Goal: Transaction & Acquisition: Purchase product/service

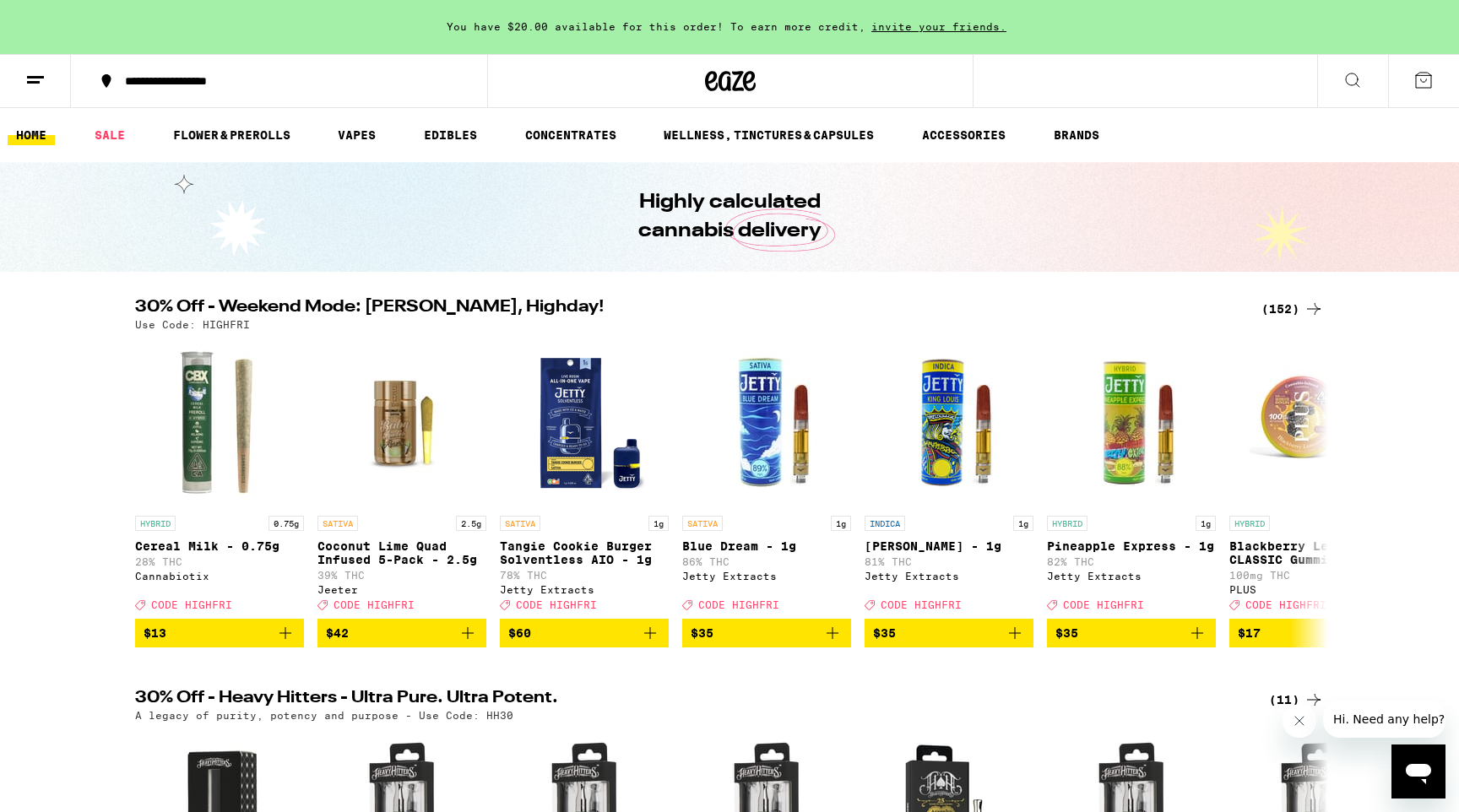
click at [1302, 307] on div "(152)" at bounding box center [1292, 309] width 62 height 20
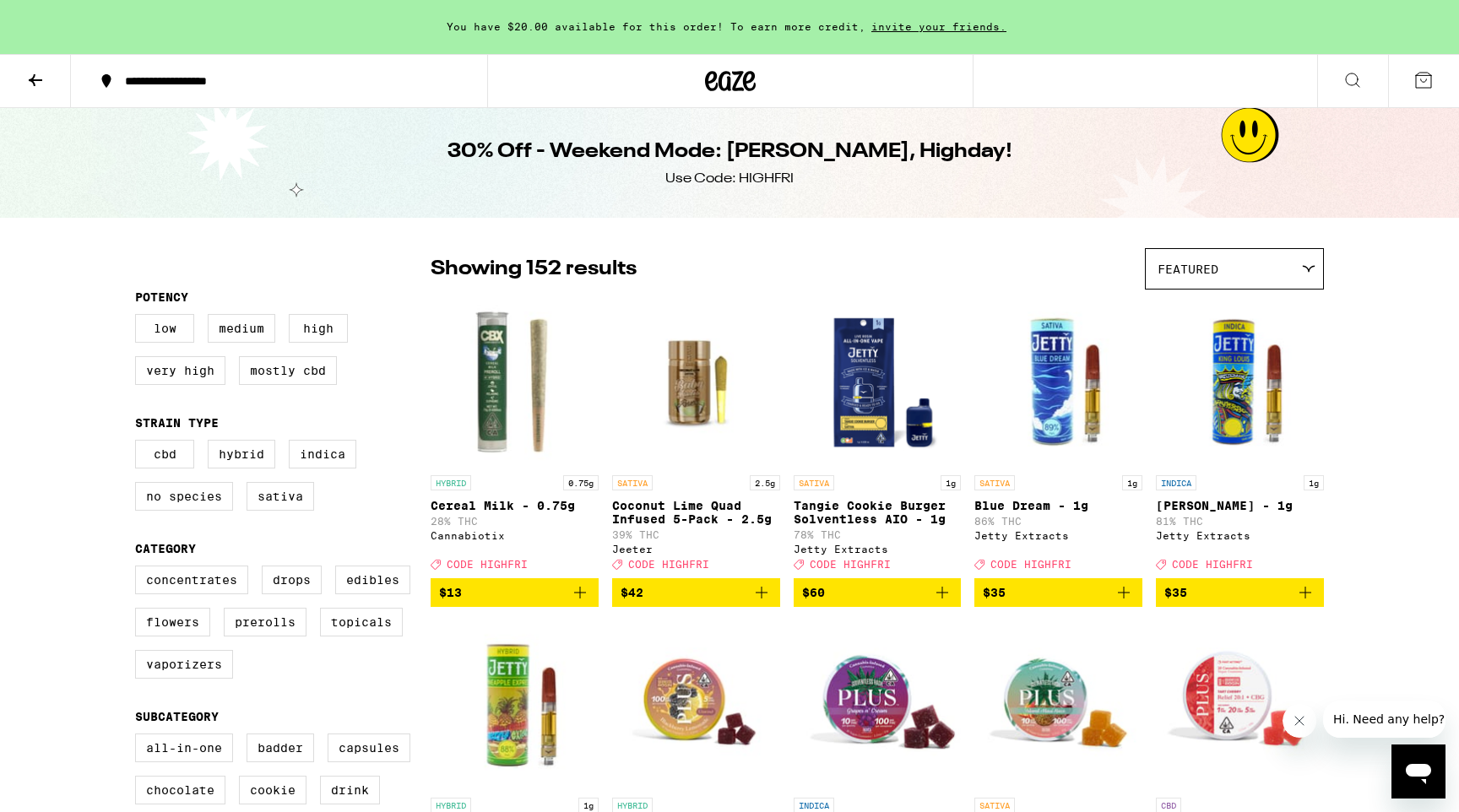
click at [844, 603] on span "$60" at bounding box center [877, 592] width 151 height 20
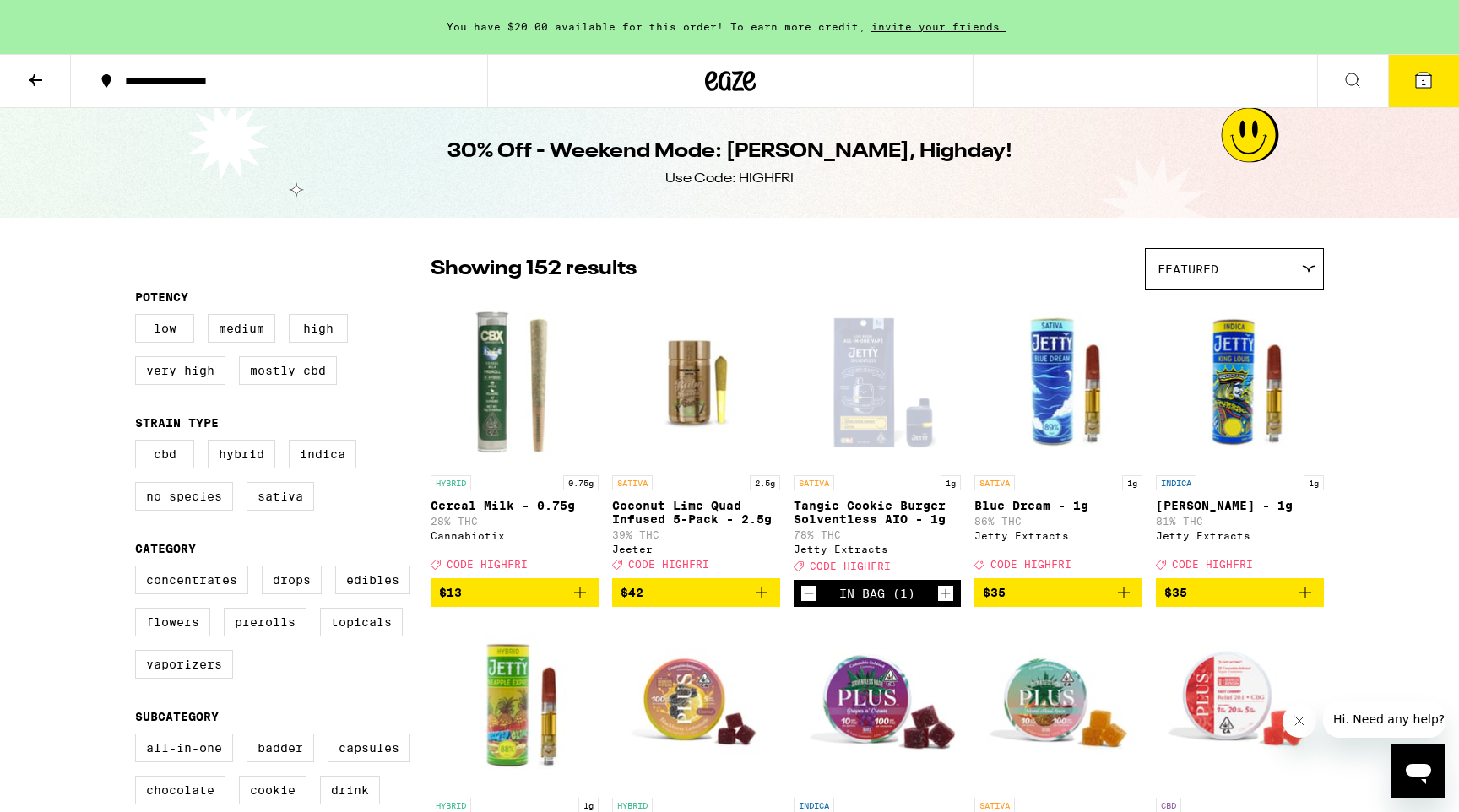
click at [1423, 70] on icon at bounding box center [1423, 80] width 20 height 20
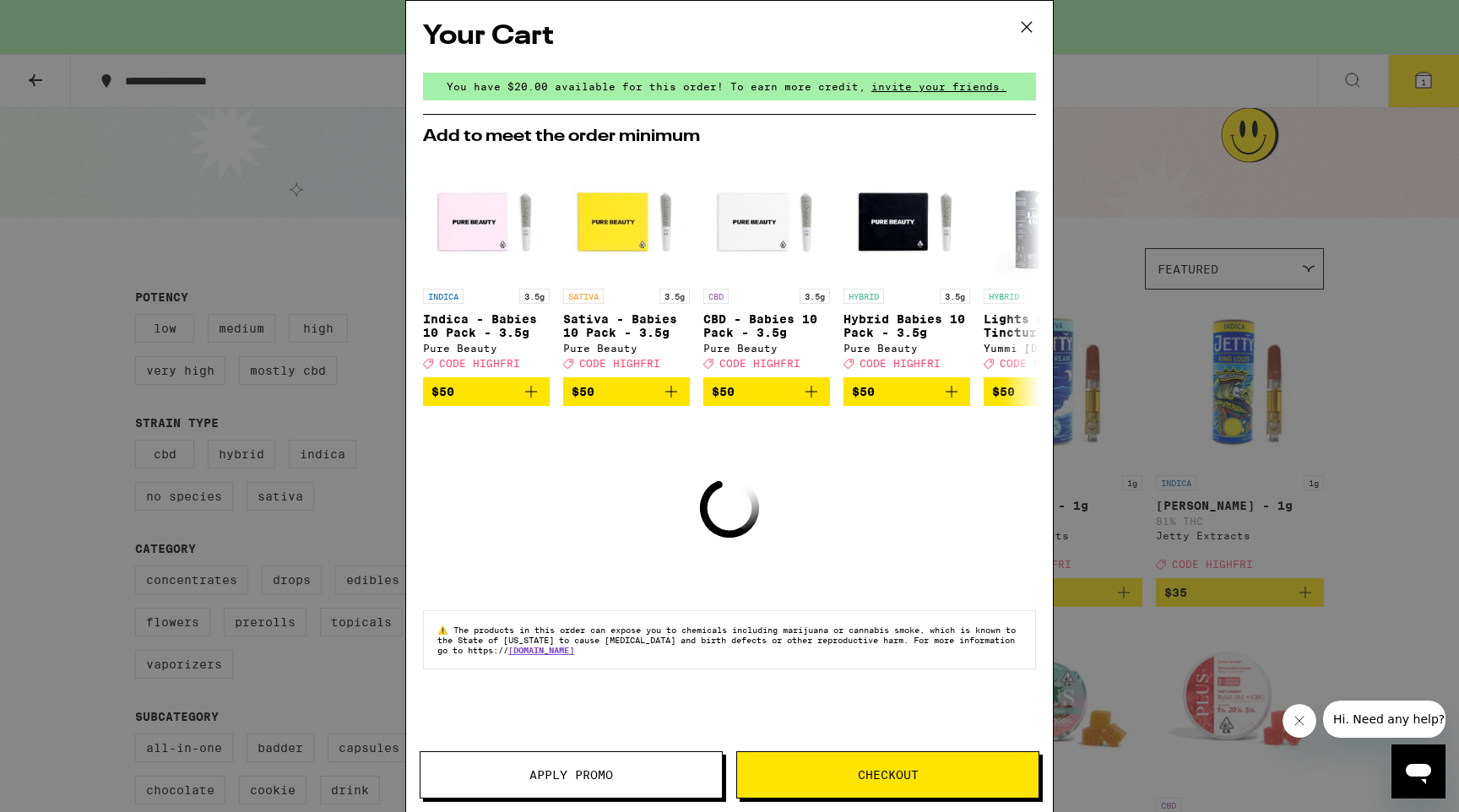
click at [800, 769] on span "Checkout" at bounding box center [887, 775] width 301 height 12
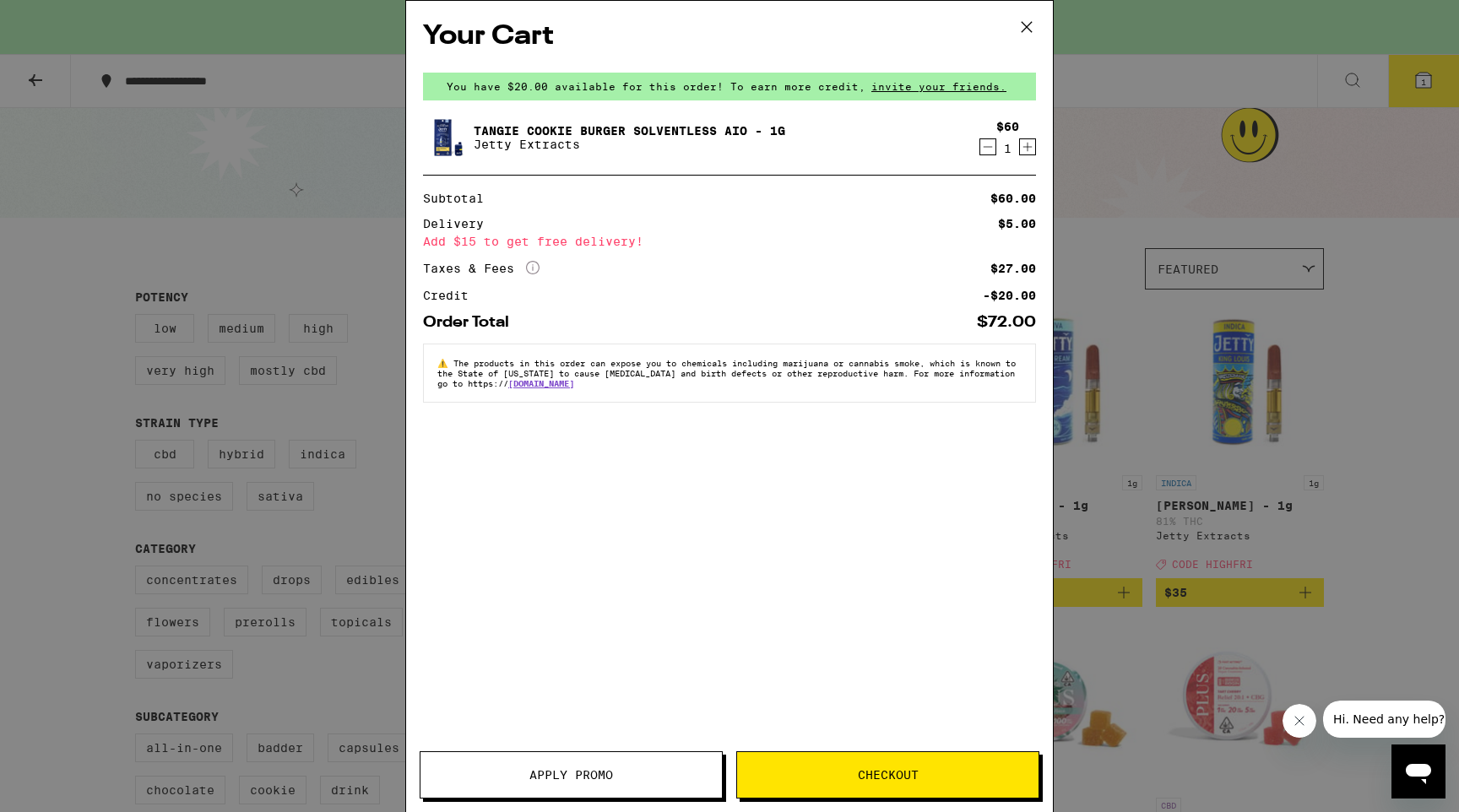
click at [611, 781] on span "Apply Promo" at bounding box center [571, 775] width 84 height 12
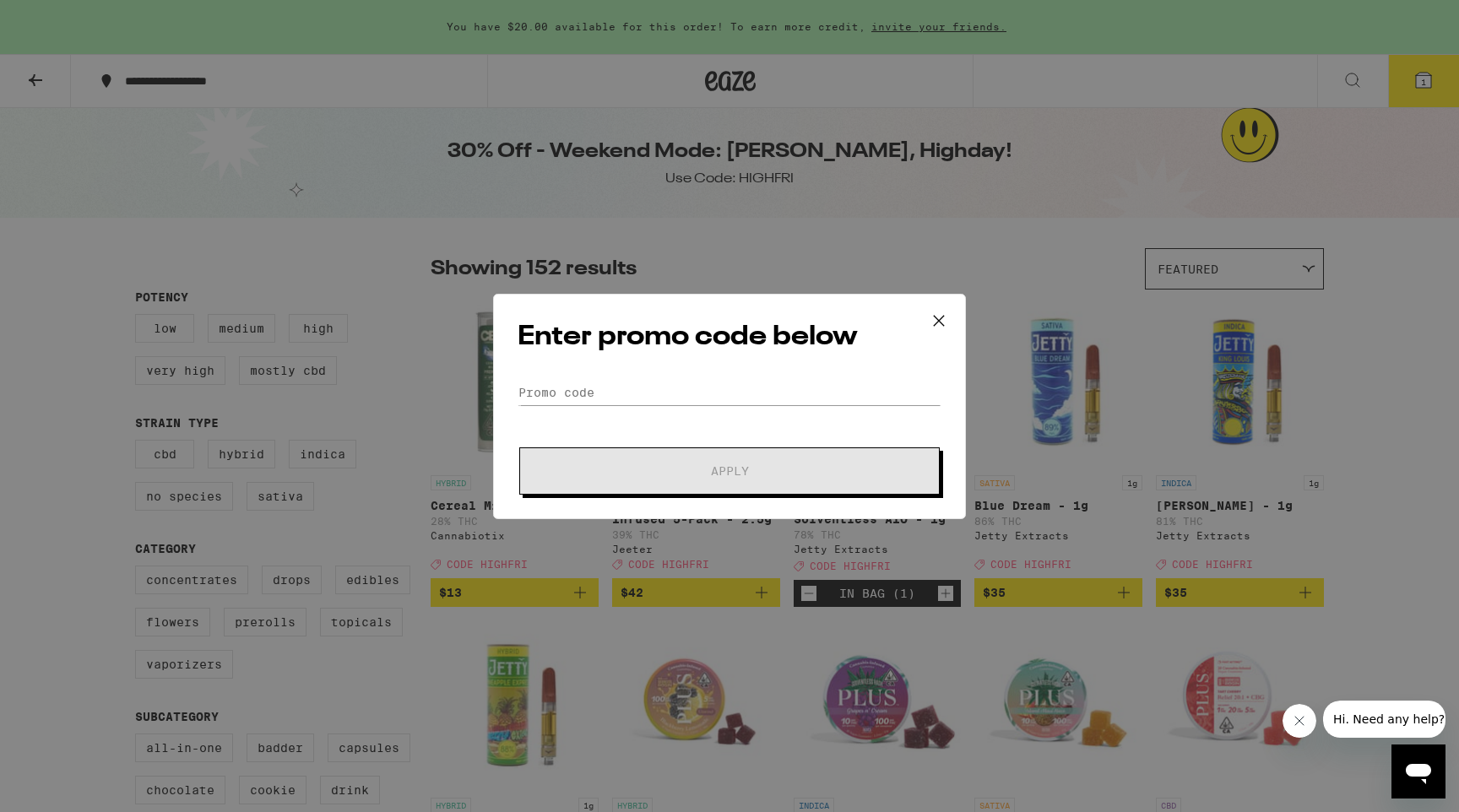
click at [724, 355] on div "Enter promo code below Promo Code Apply" at bounding box center [729, 406] width 472 height 225
click at [724, 383] on input "Promo Code" at bounding box center [729, 392] width 424 height 25
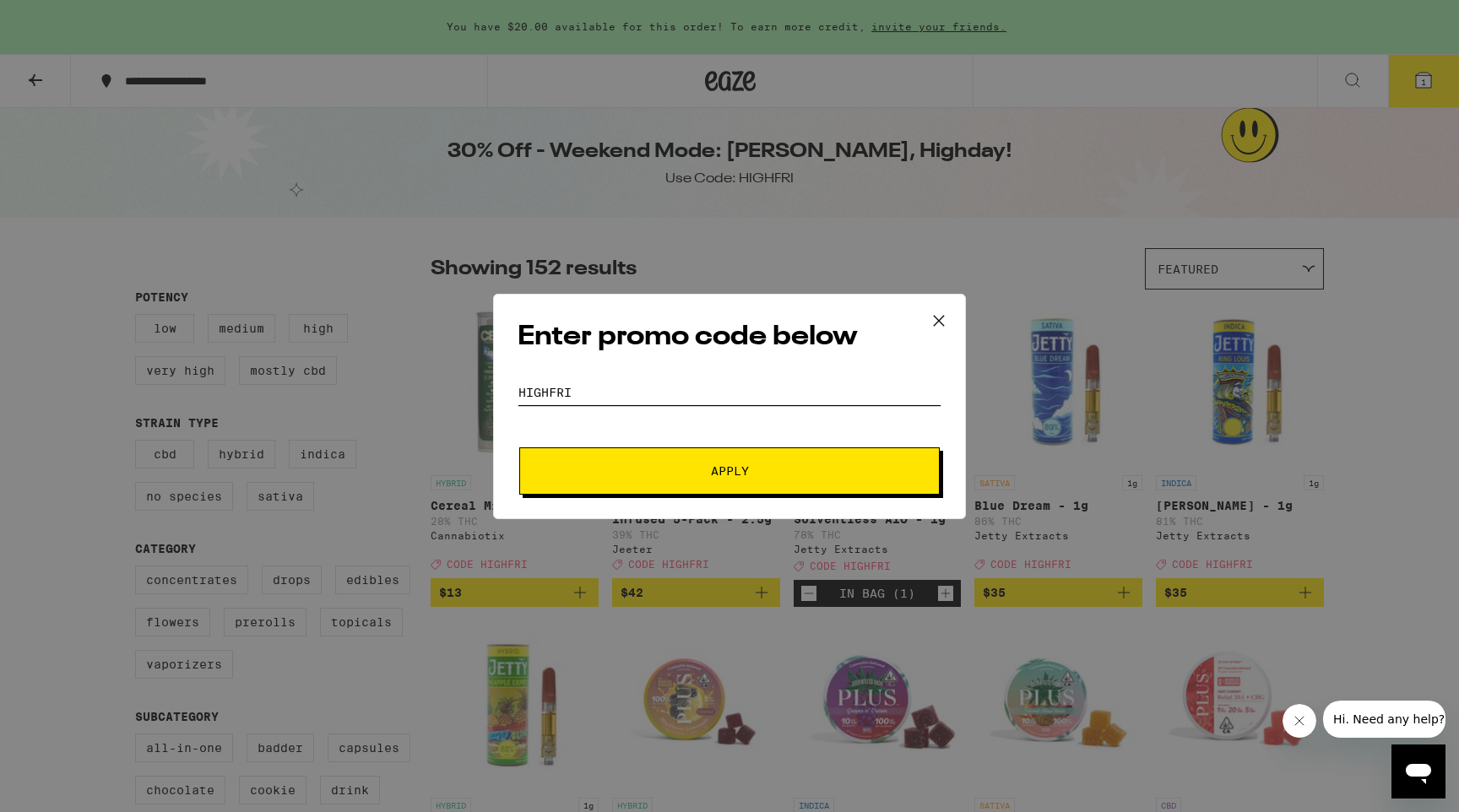
type input "highfri"
click at [719, 496] on div "Enter promo code below Promo Code highfri Apply" at bounding box center [729, 406] width 472 height 225
click at [725, 478] on button "Apply" at bounding box center [730, 470] width 421 height 48
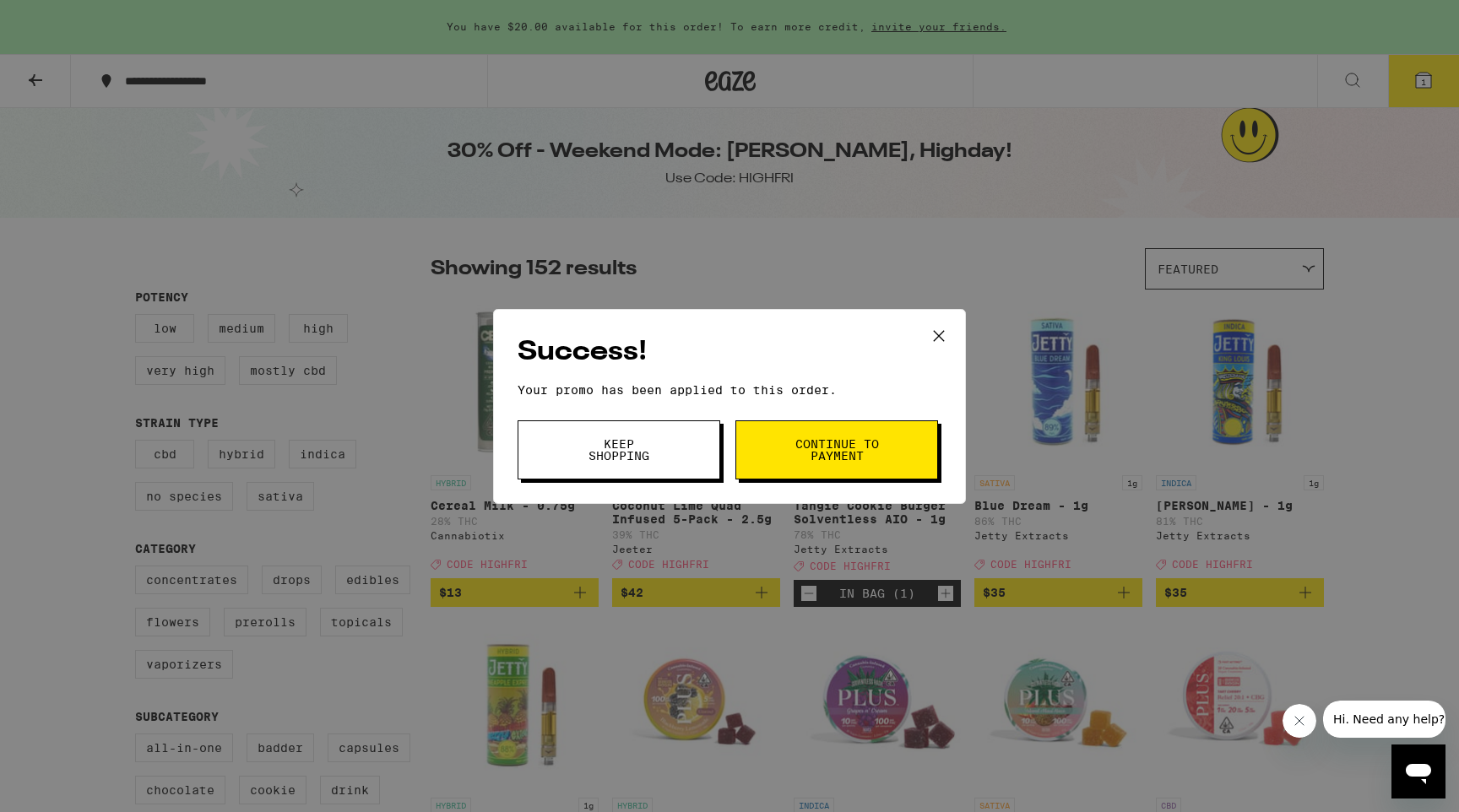
click at [845, 460] on span "Continue to payment" at bounding box center [837, 450] width 86 height 23
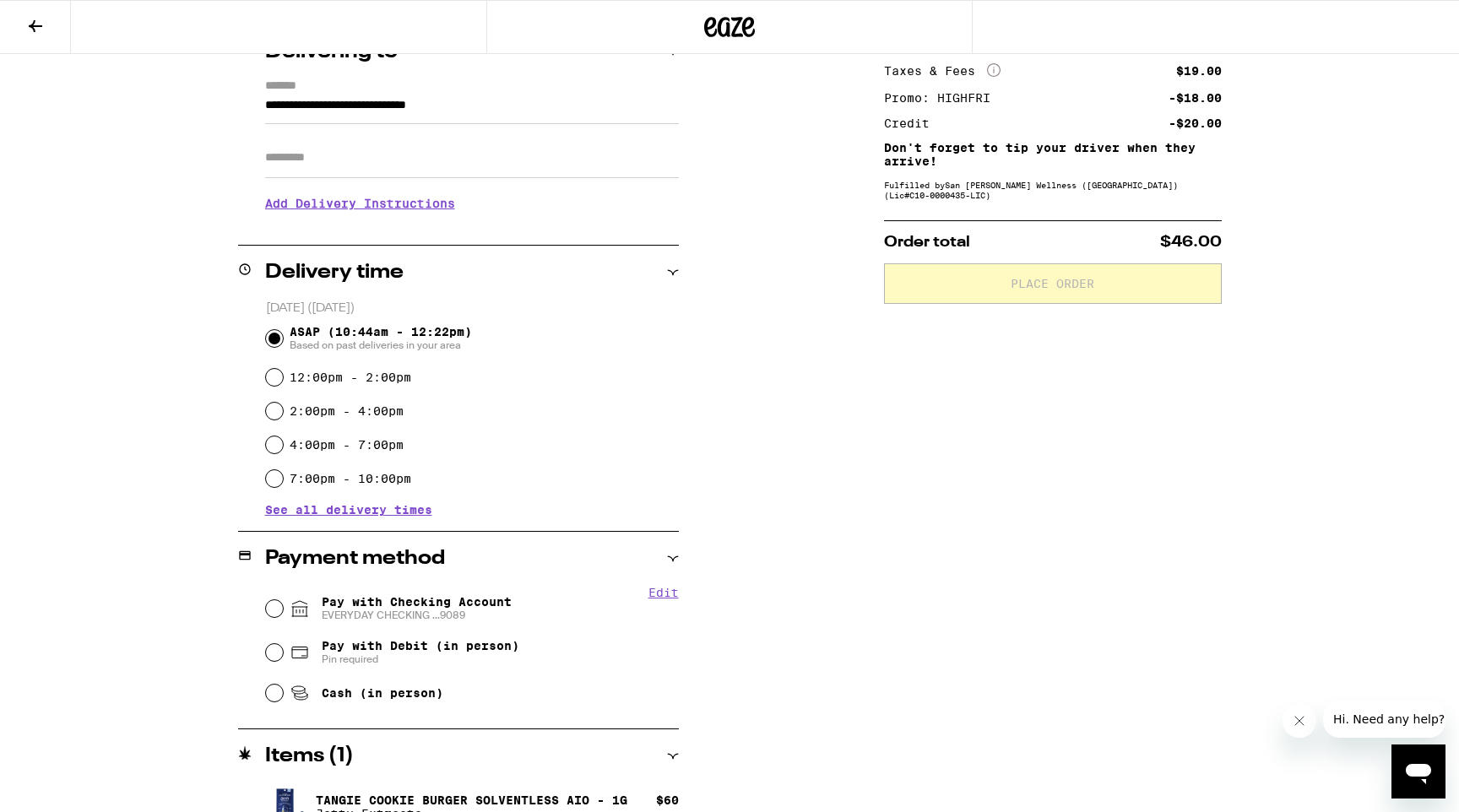
scroll to position [259, 0]
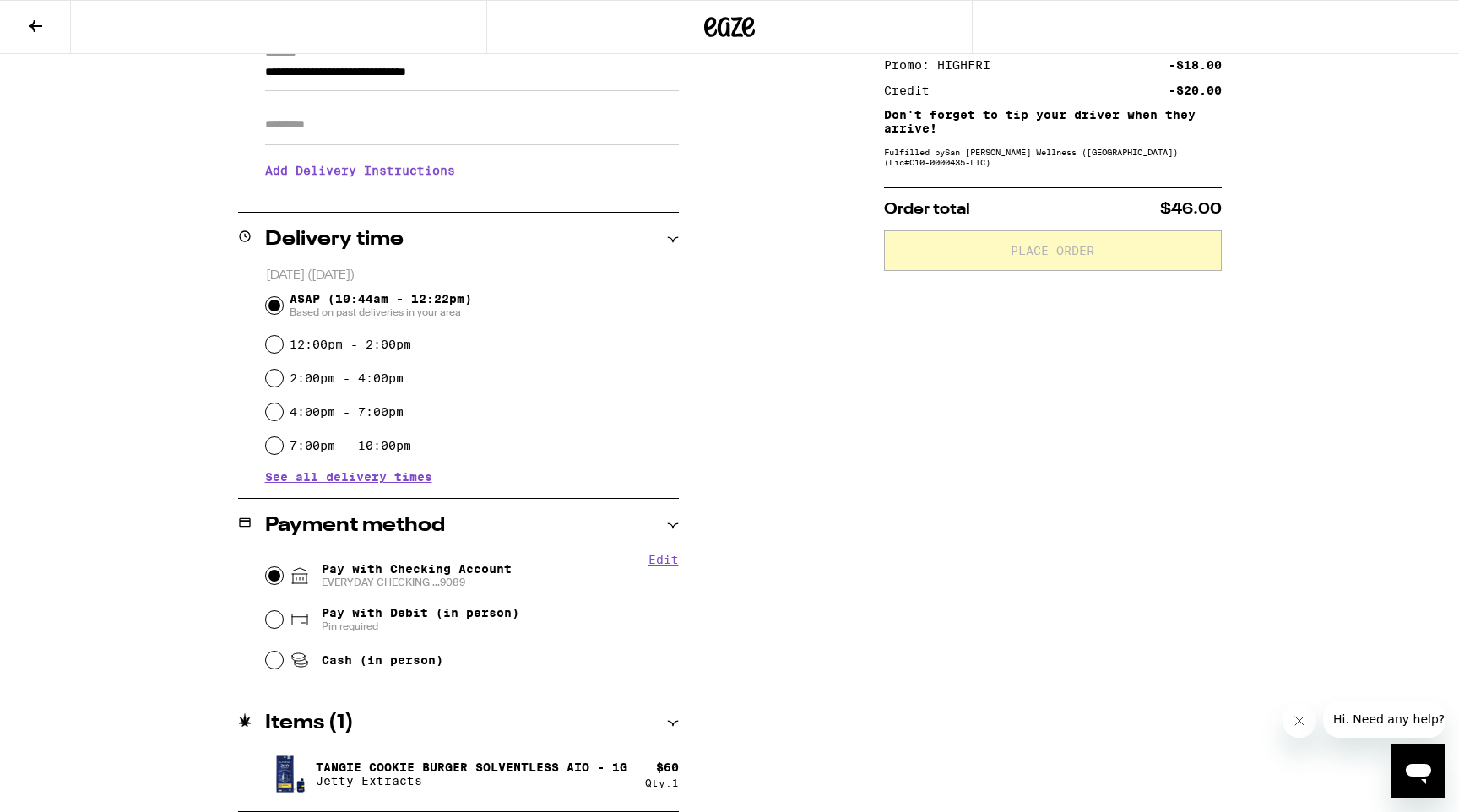
click at [274, 576] on input "Pay with Checking Account EVERYDAY CHECKING ...9089" at bounding box center [274, 574] width 17 height 17
radio input "true"
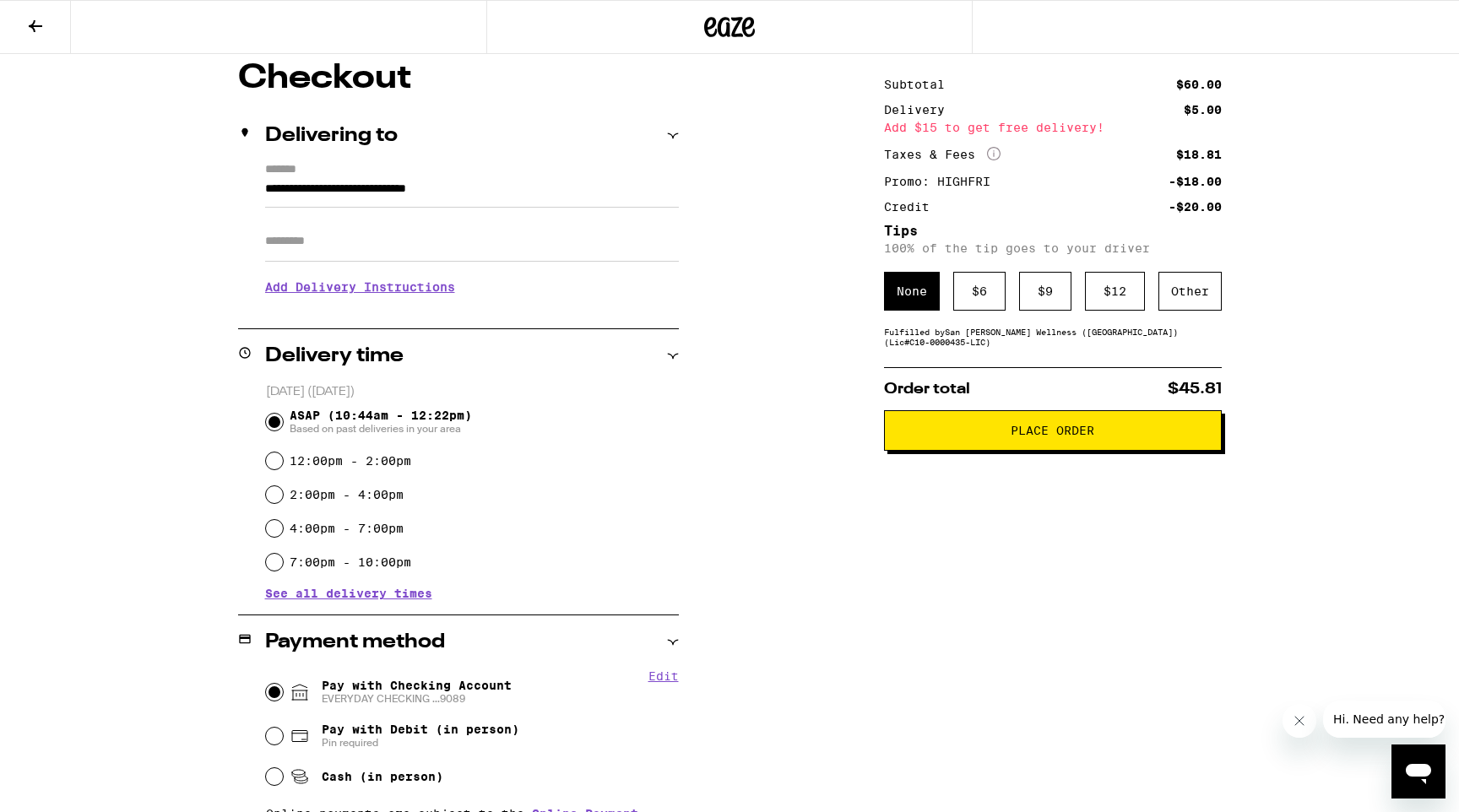
scroll to position [73, 0]
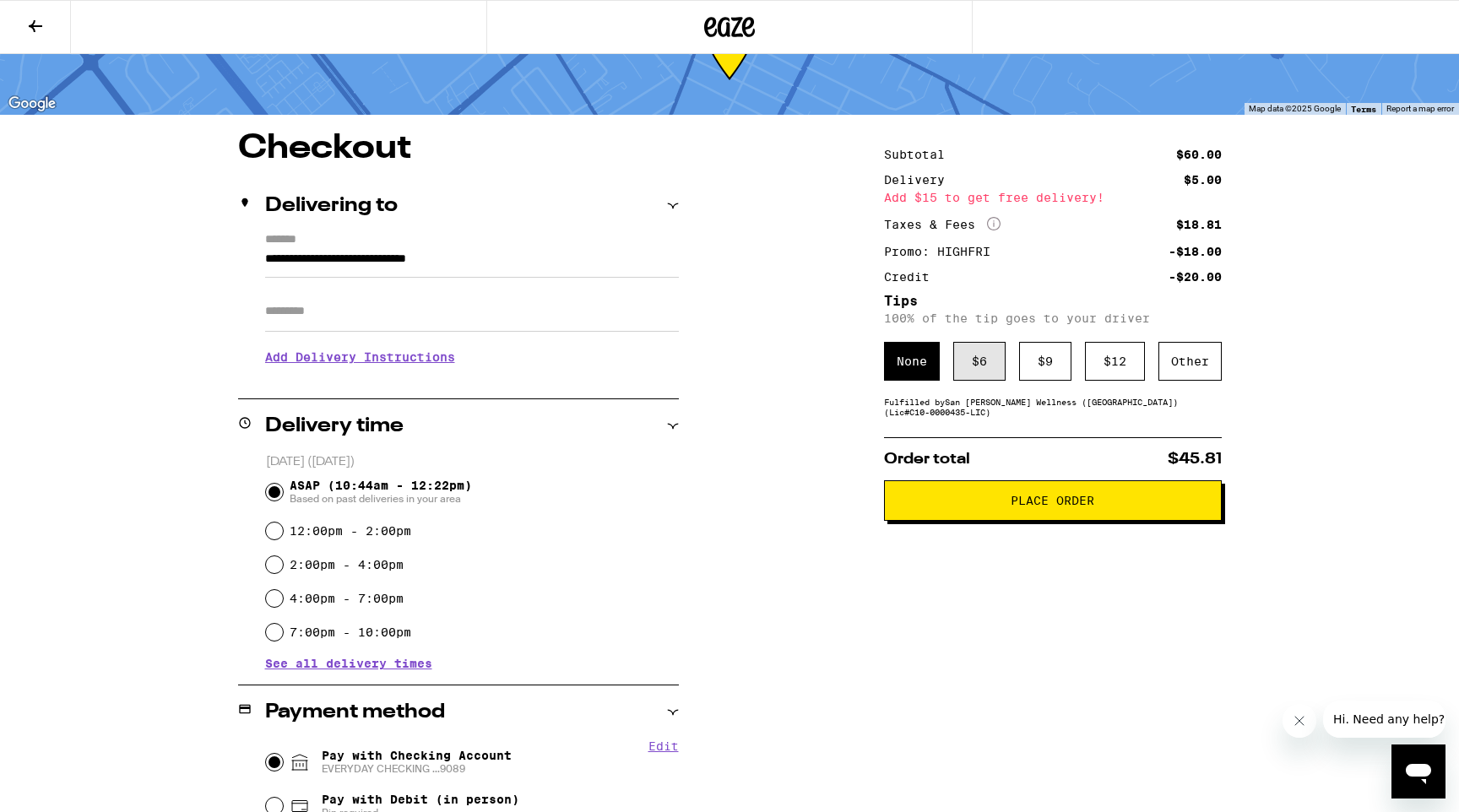
click at [989, 354] on div "$ 6" at bounding box center [979, 361] width 53 height 39
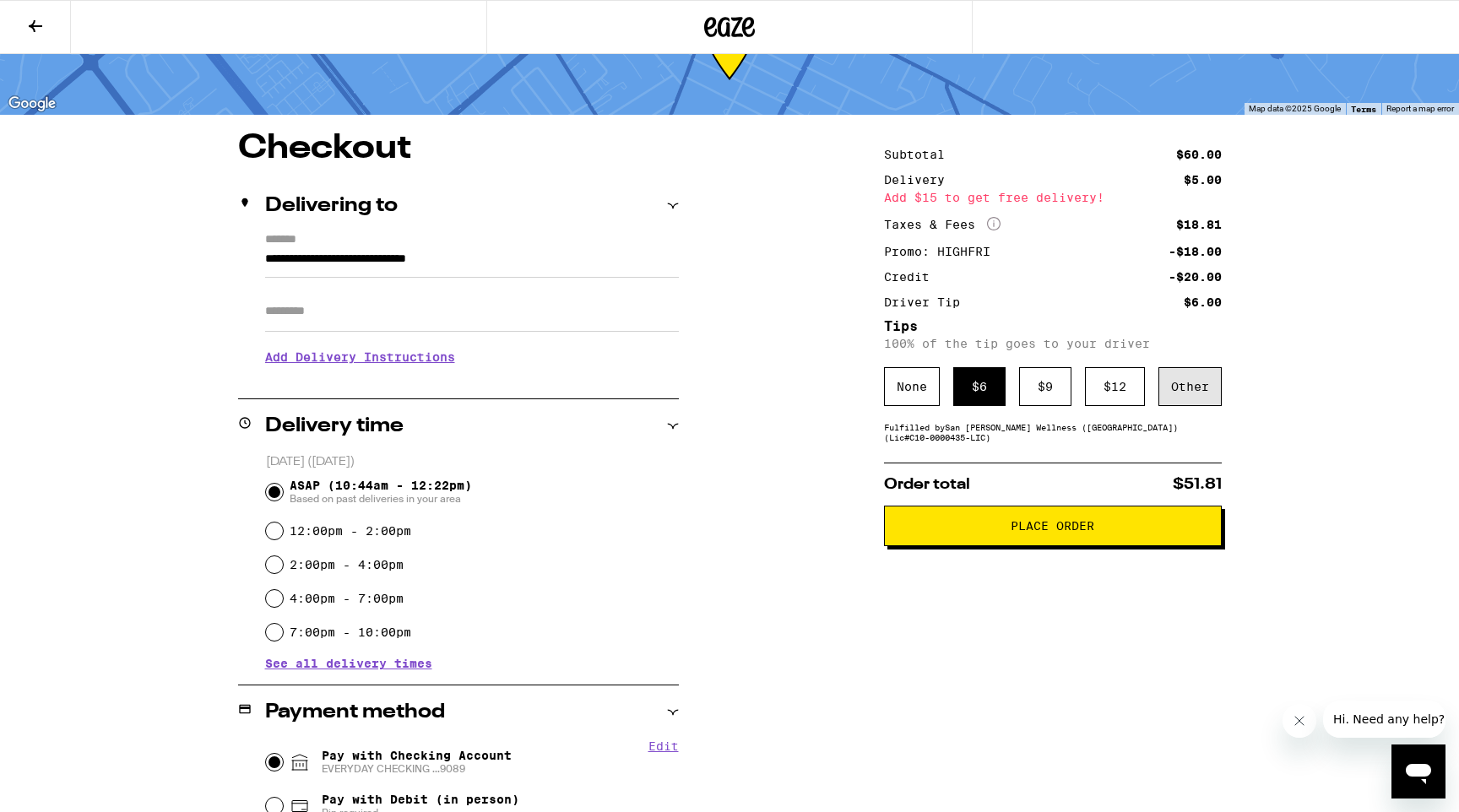
click at [1164, 395] on div "Other" at bounding box center [1189, 387] width 63 height 39
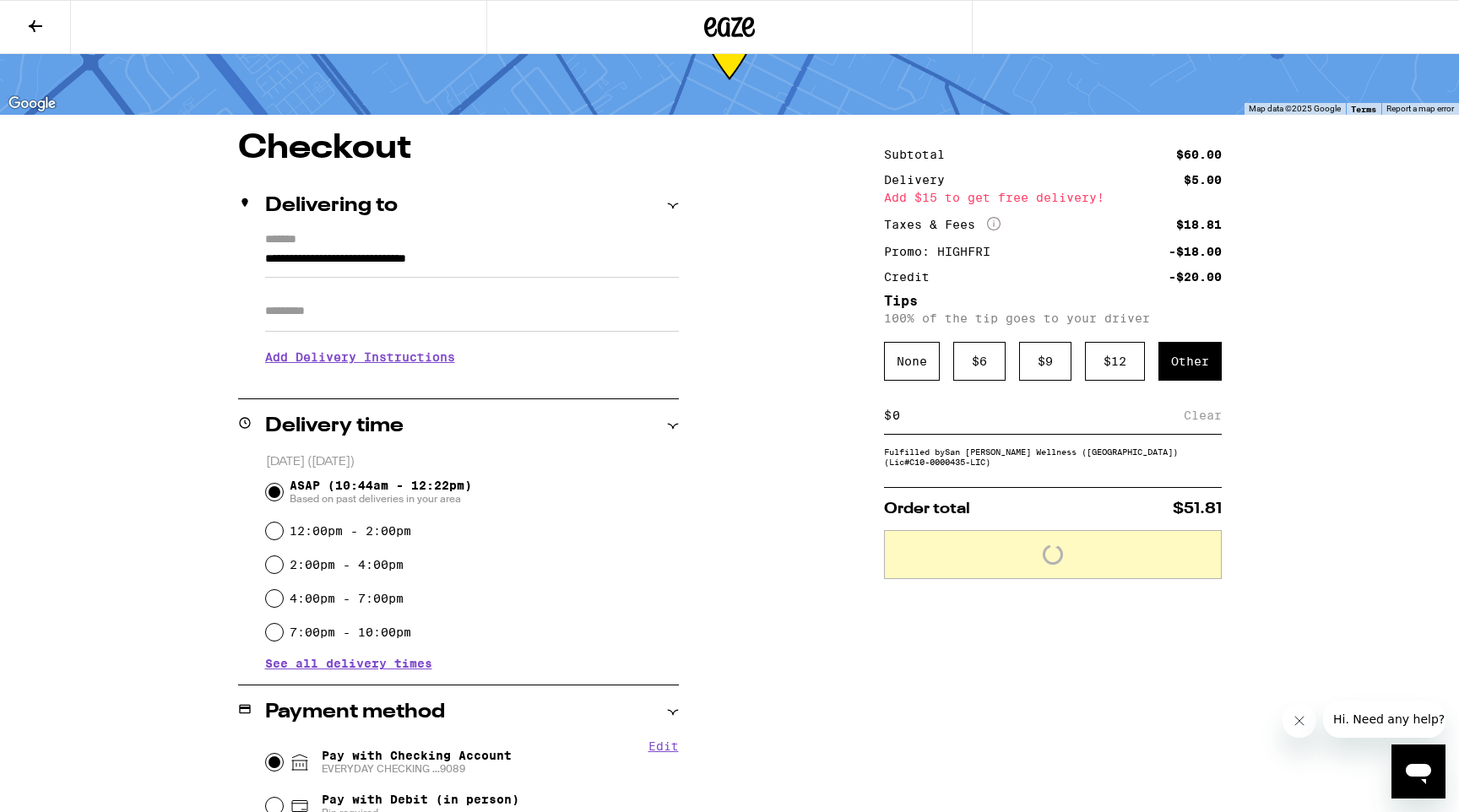
click at [972, 433] on div "$ Clear" at bounding box center [1052, 415] width 338 height 38
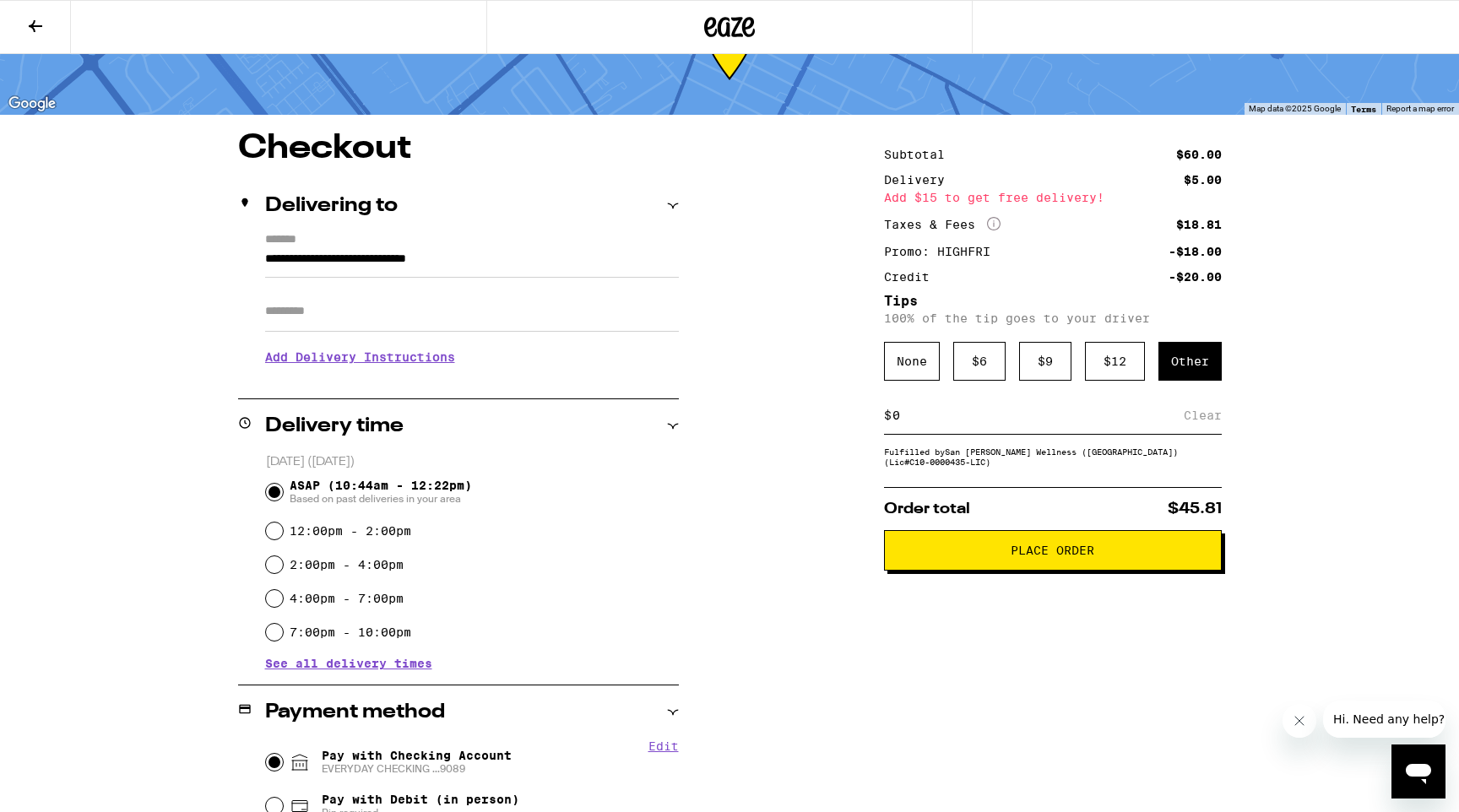
click at [933, 411] on div "$ Clear" at bounding box center [1052, 415] width 338 height 38
click at [933, 419] on input at bounding box center [1037, 416] width 292 height 16
type input "5"
click at [1194, 430] on div "Save" at bounding box center [1206, 415] width 30 height 37
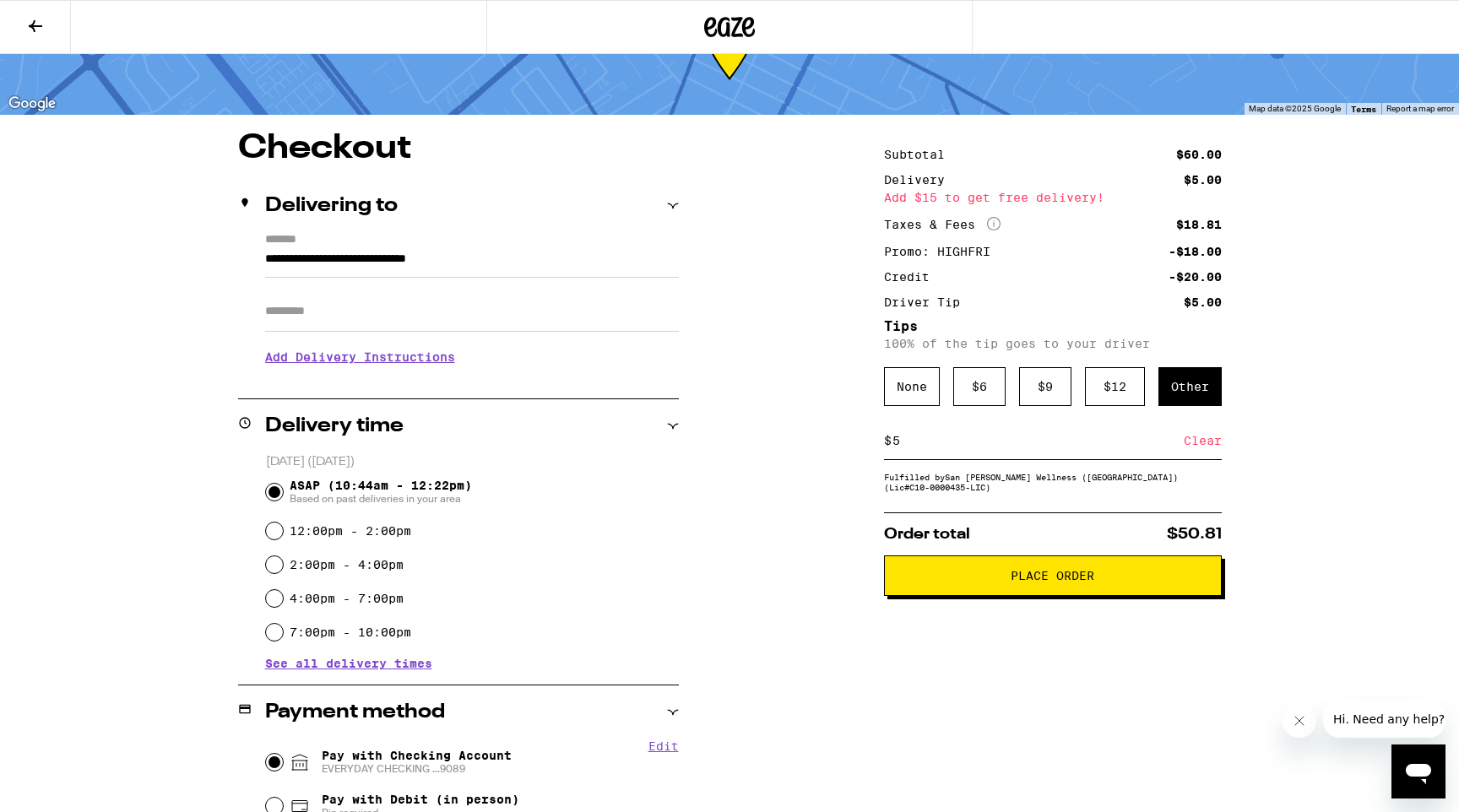
click at [719, 20] on icon at bounding box center [730, 26] width 51 height 30
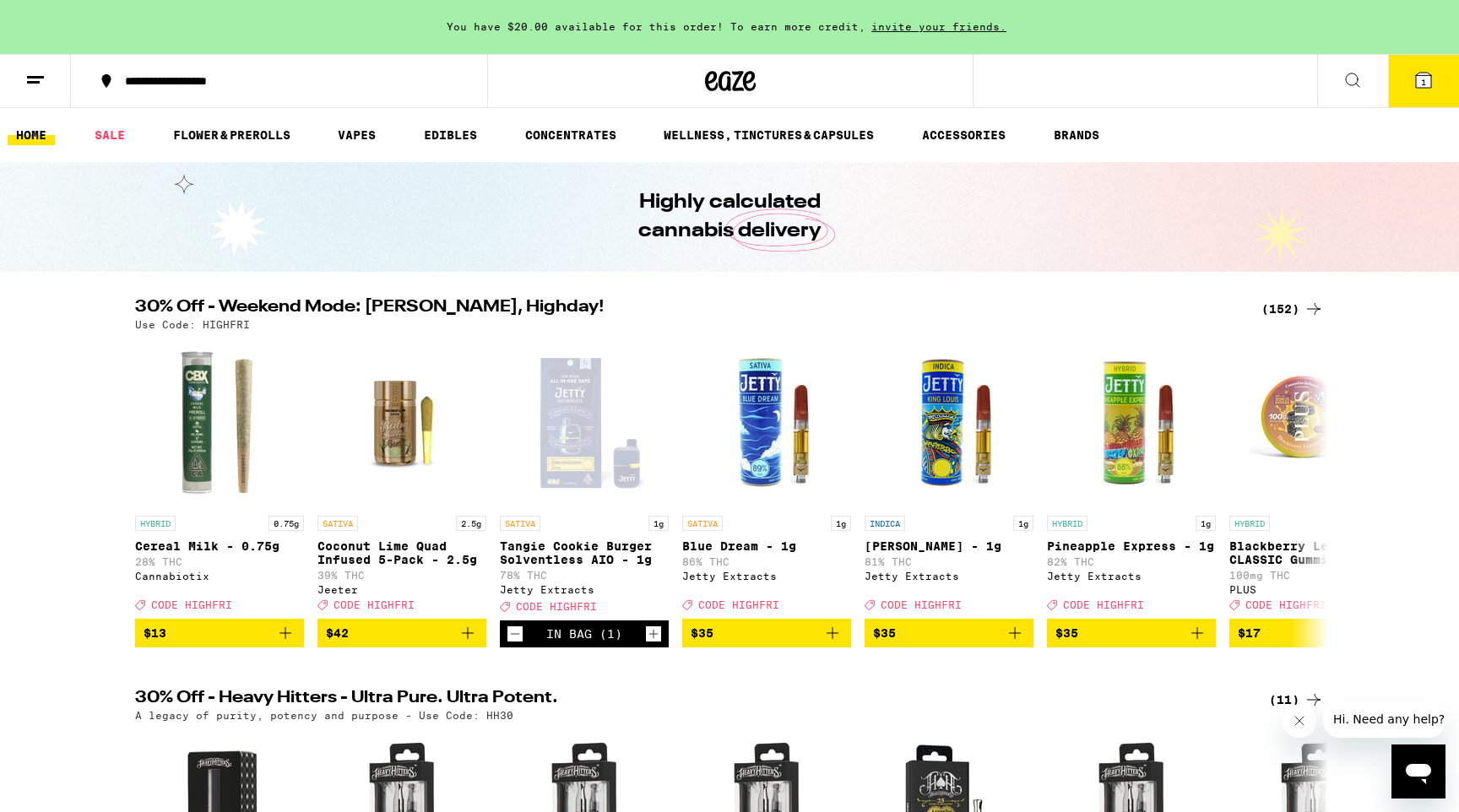
click at [1319, 306] on icon at bounding box center [1313, 309] width 20 height 20
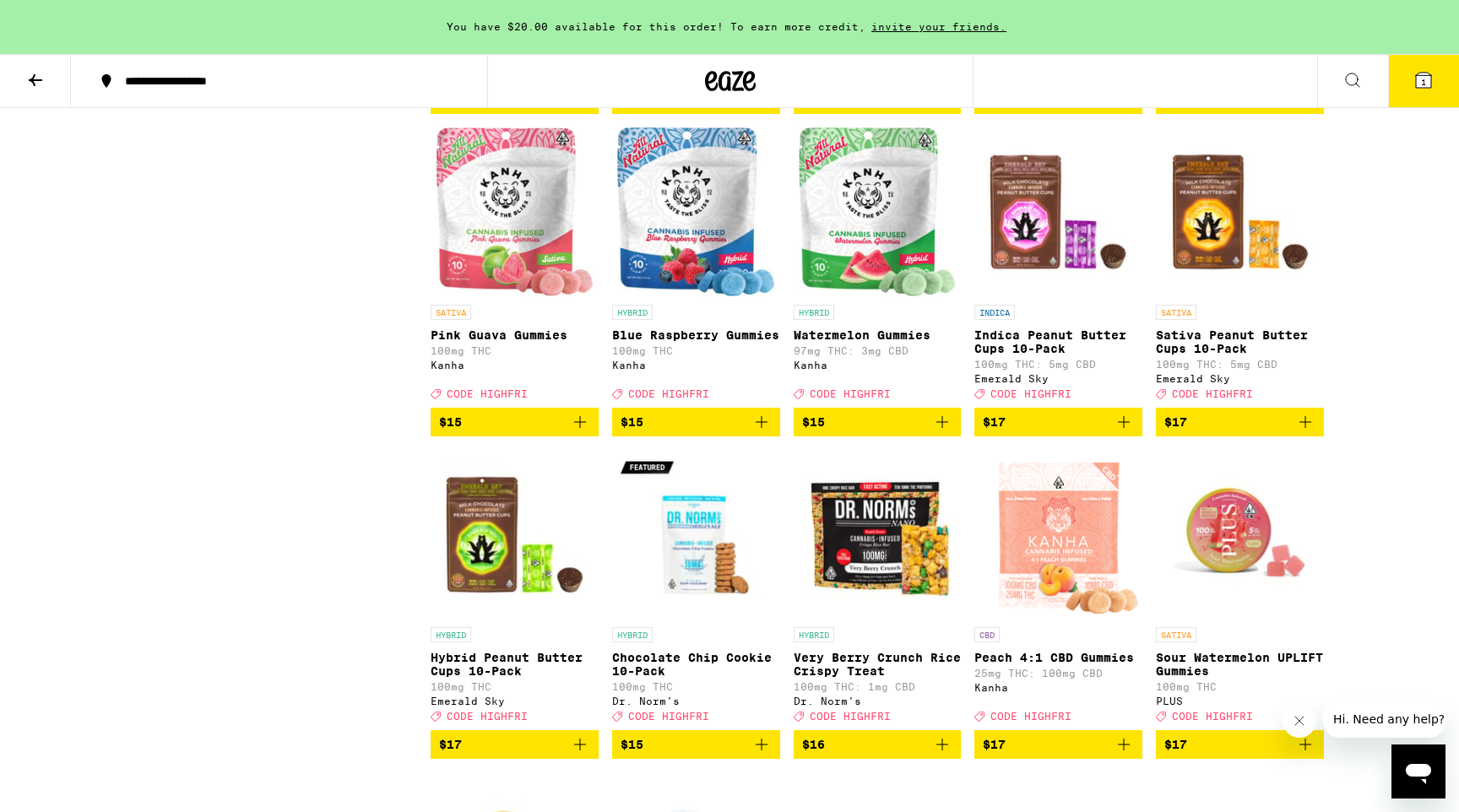
scroll to position [3710, 0]
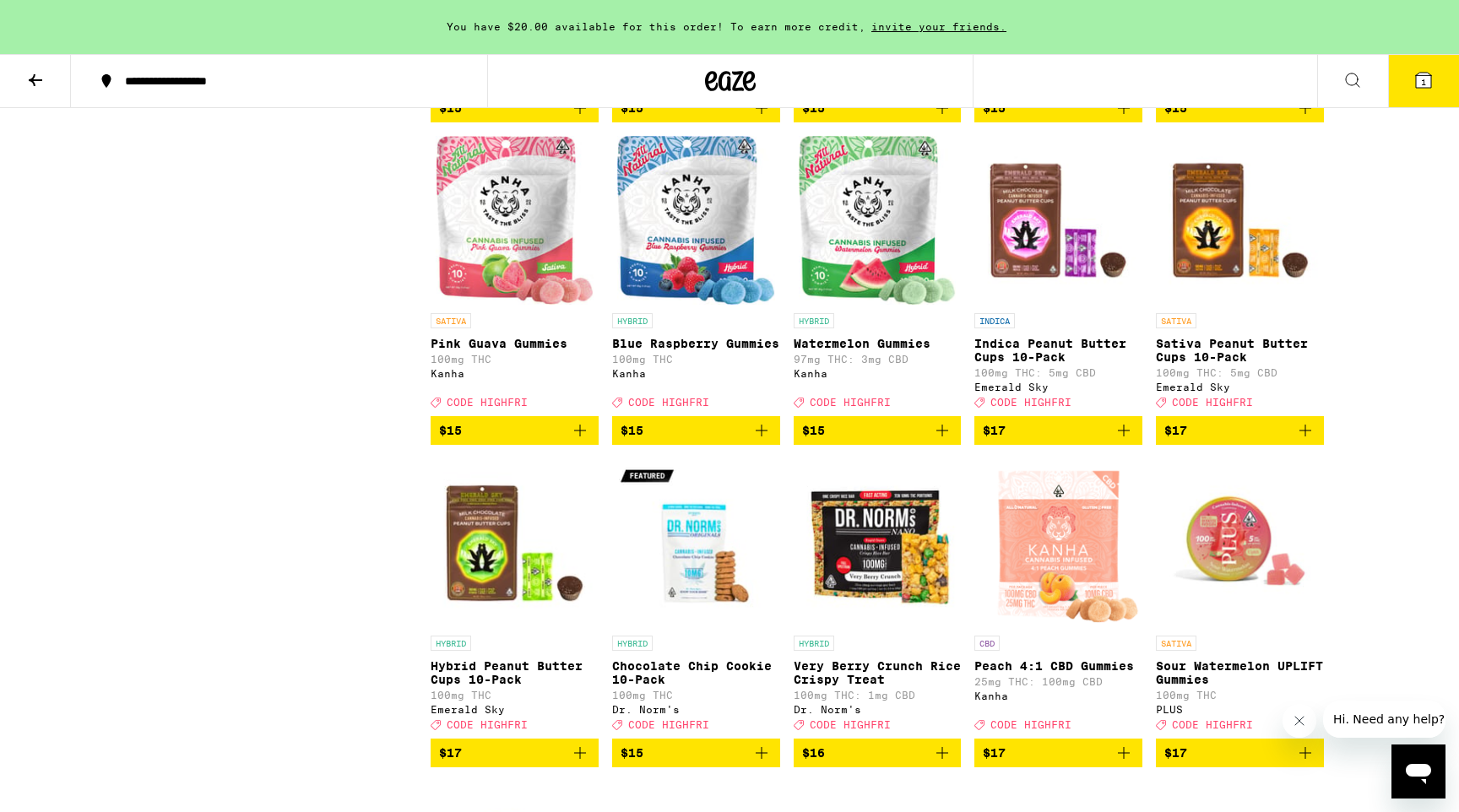
click at [566, 440] on span "$15" at bounding box center [514, 430] width 151 height 20
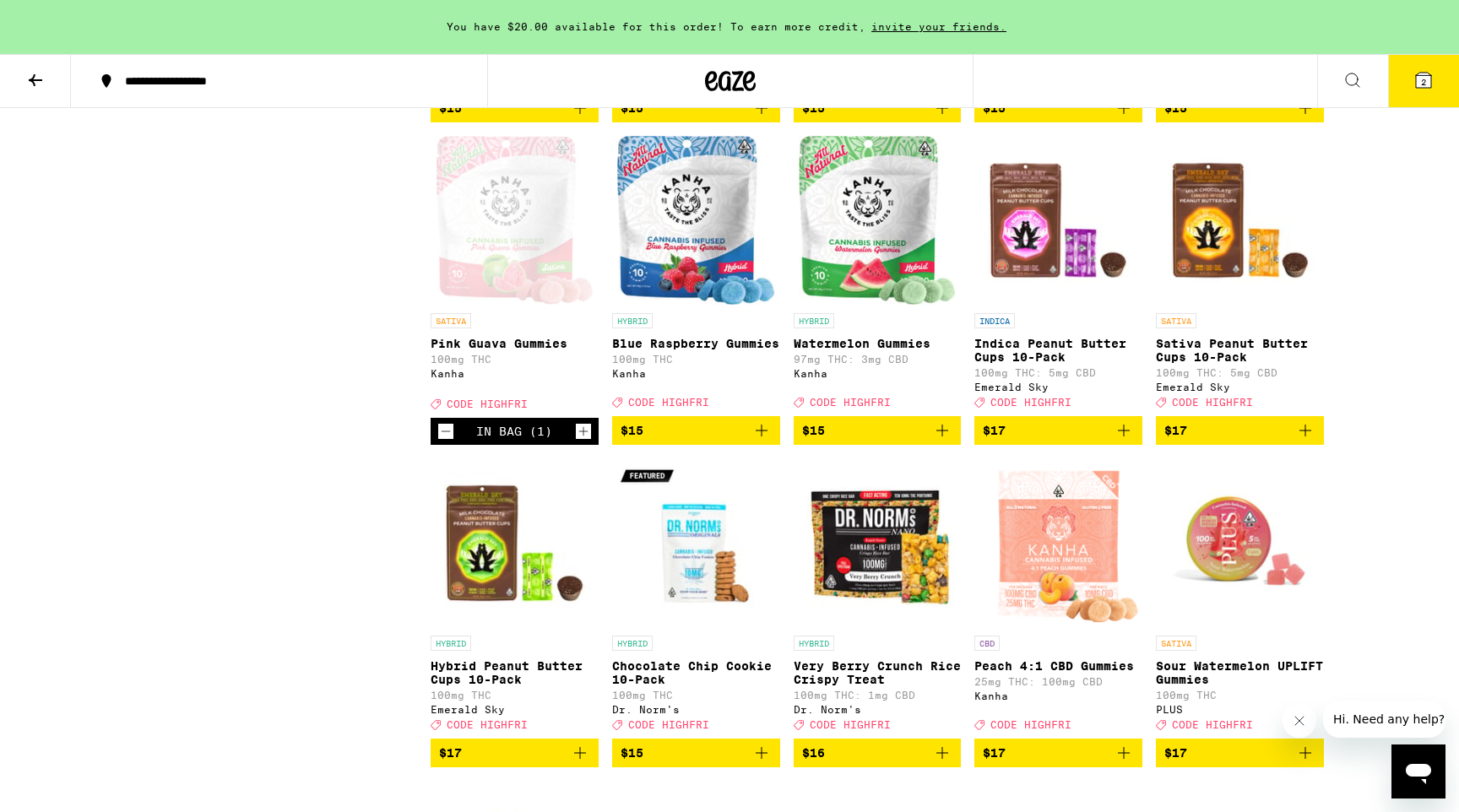
click at [1427, 68] on button "2" at bounding box center [1423, 81] width 71 height 53
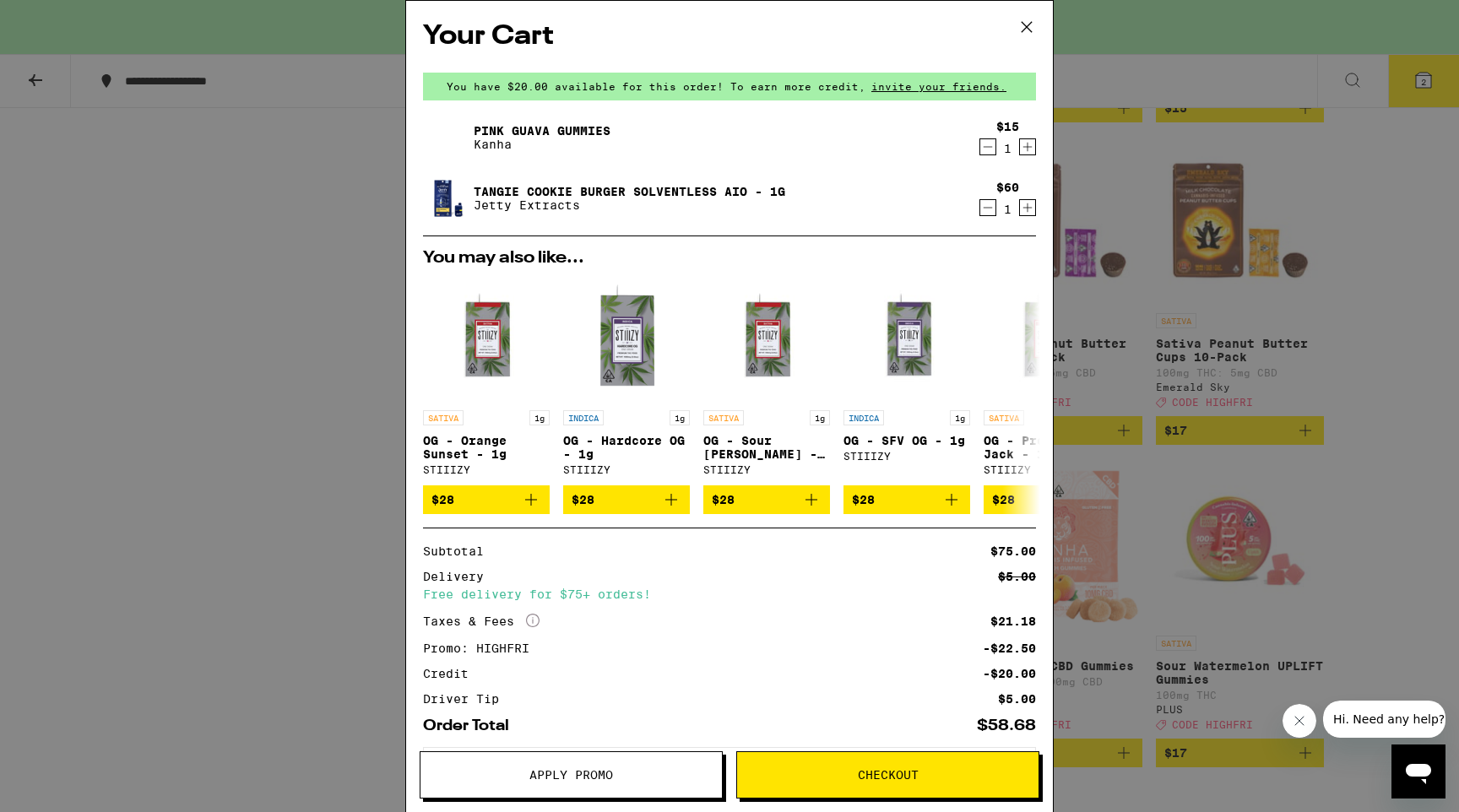
click at [877, 775] on span "Checkout" at bounding box center [888, 775] width 60 height 12
